Goal: Find specific page/section: Find specific page/section

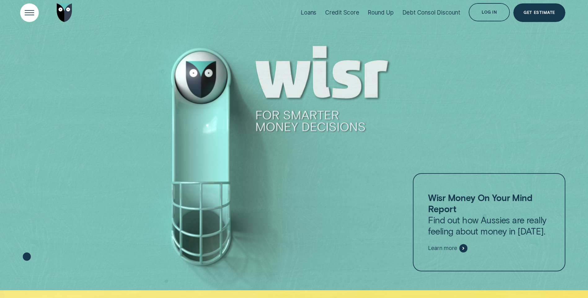
click at [24, 10] on div "Open Menu" at bounding box center [29, 13] width 26 height 26
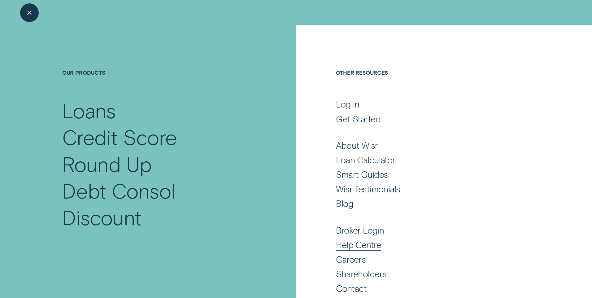
scroll to position [23, 0]
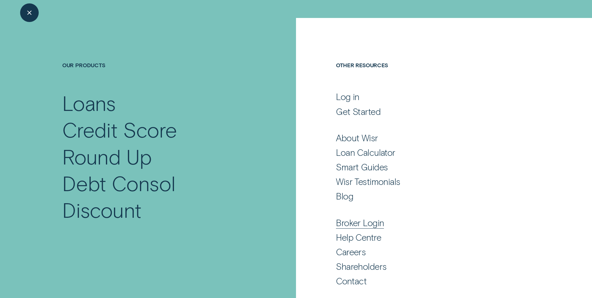
click at [362, 225] on div "Broker Login" at bounding box center [360, 222] width 48 height 11
click at [370, 225] on div "Broker Login" at bounding box center [360, 222] width 48 height 11
click at [339, 223] on div "Broker Login" at bounding box center [360, 222] width 48 height 11
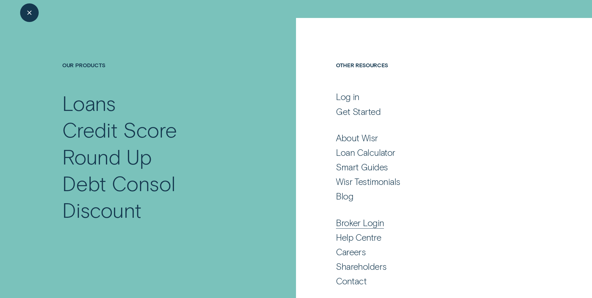
click at [339, 223] on div "Broker Login" at bounding box center [360, 222] width 48 height 11
